Goal: Find specific page/section: Find specific page/section

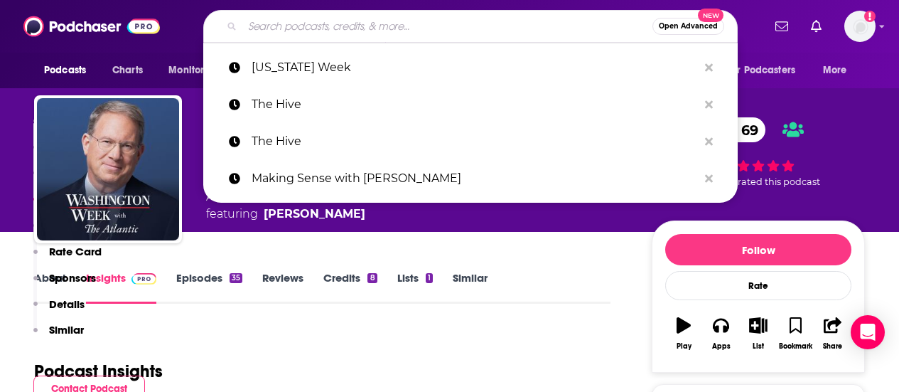
scroll to position [1439, 0]
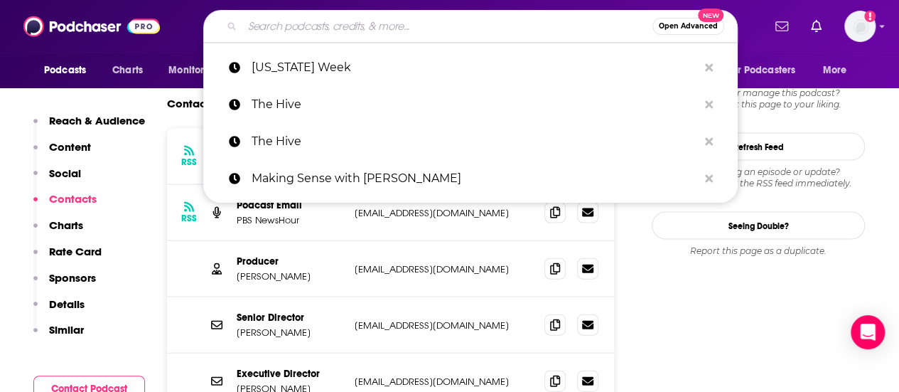
click at [290, 31] on input "Search podcasts, credits, & more..." at bounding box center [447, 26] width 410 height 23
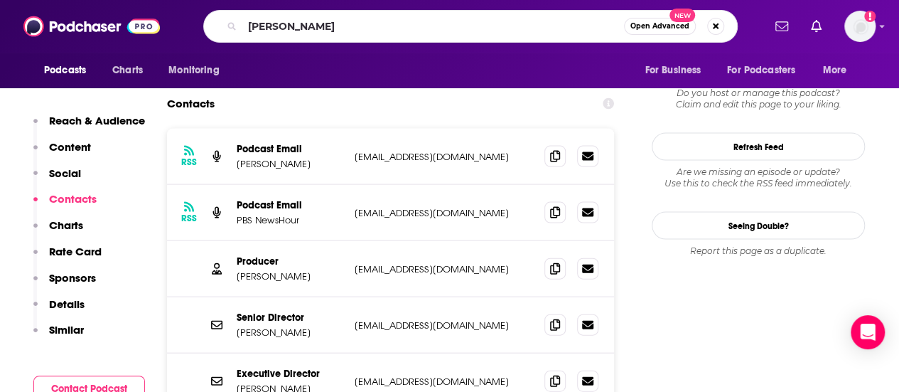
type input "[PERSON_NAME]"
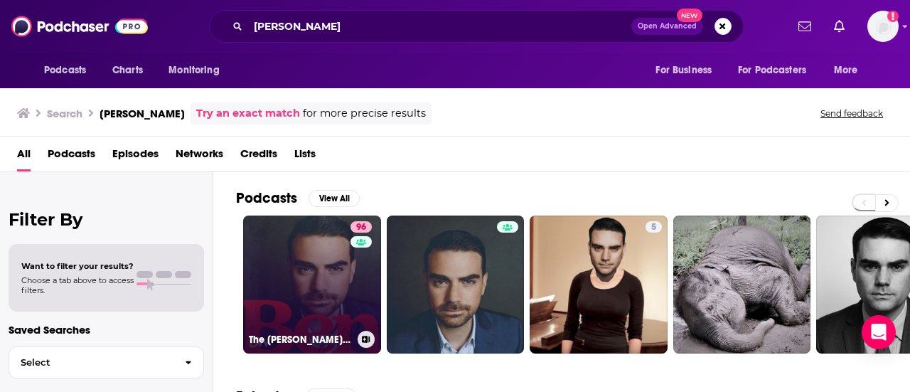
click at [336, 263] on link "96 The [PERSON_NAME] Show" at bounding box center [312, 284] width 138 height 138
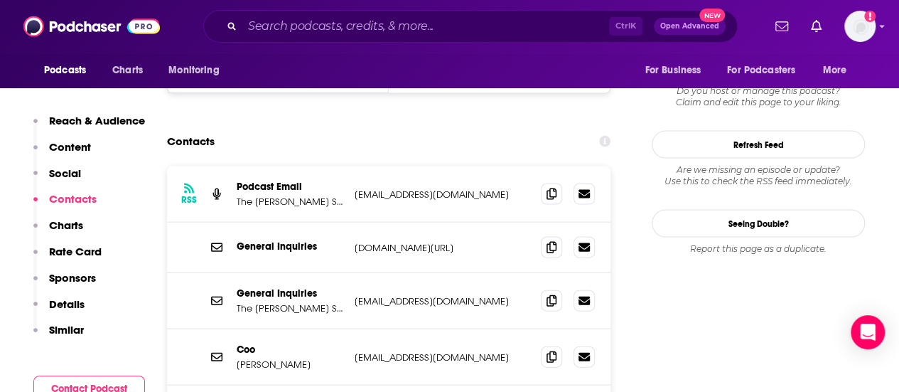
scroll to position [1452, 0]
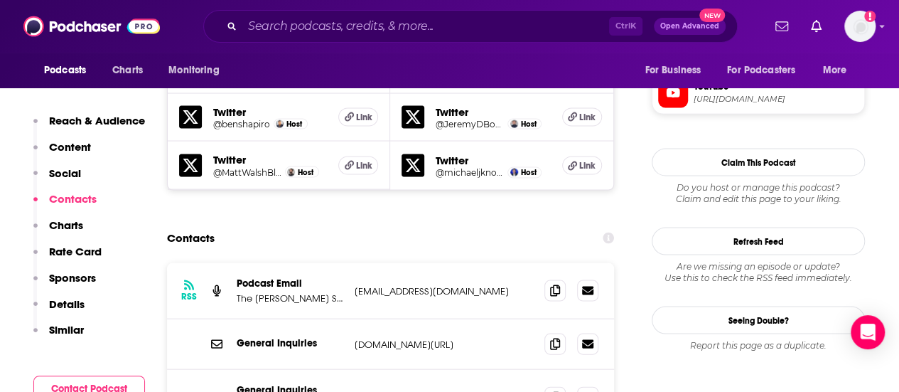
scroll to position [1323, 0]
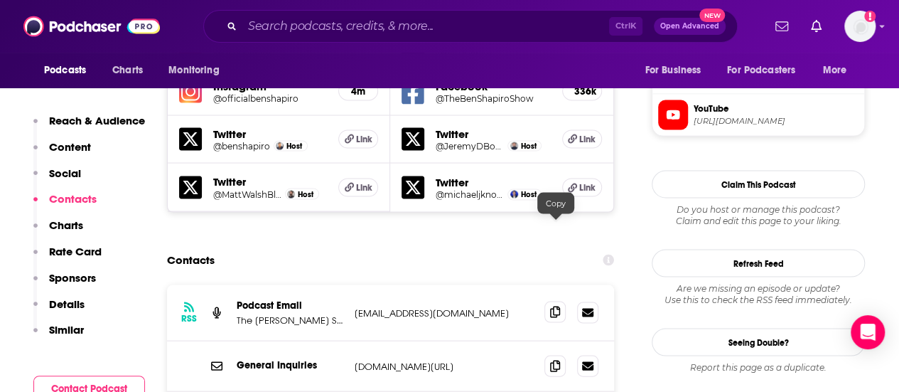
click at [560, 306] on icon at bounding box center [555, 311] width 10 height 11
